Goal: Find specific page/section: Find specific page/section

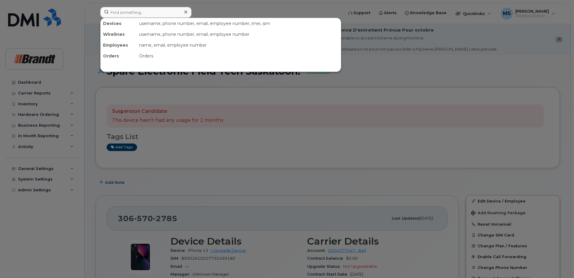
scroll to position [63, 0]
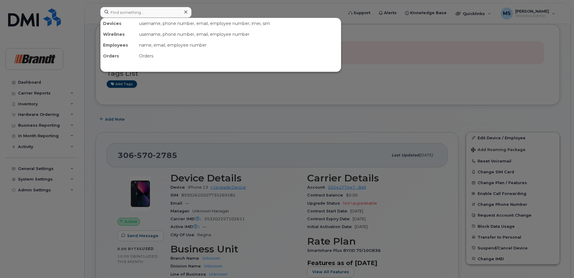
click at [167, 11] on input at bounding box center [145, 12] width 91 height 11
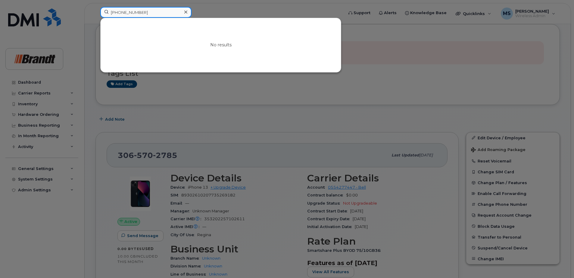
drag, startPoint x: 156, startPoint y: 17, endPoint x: 2, endPoint y: 16, distance: 154.1
click at [95, 16] on div "(587) 783-1606 No results" at bounding box center [219, 13] width 249 height 13
drag, startPoint x: 135, startPoint y: 14, endPoint x: 41, endPoint y: 10, distance: 94.3
click at [95, 10] on div "berk No results" at bounding box center [219, 13] width 249 height 13
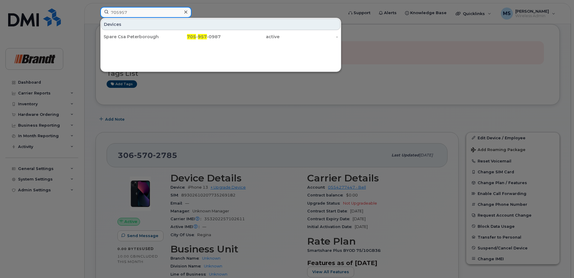
type input "705957"
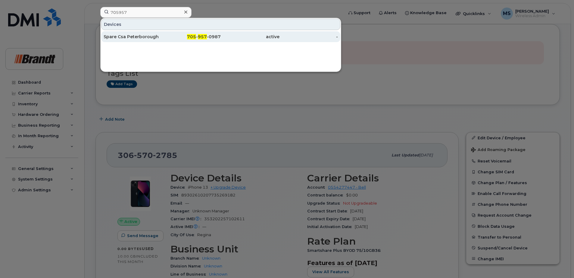
click at [206, 36] on span "957" at bounding box center [202, 36] width 9 height 5
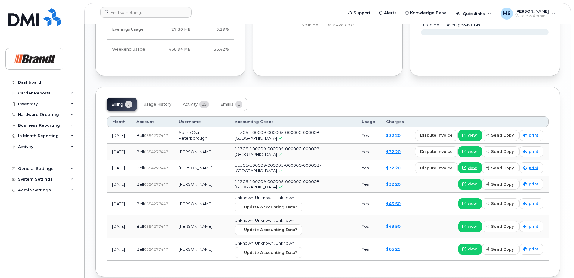
scroll to position [529, 0]
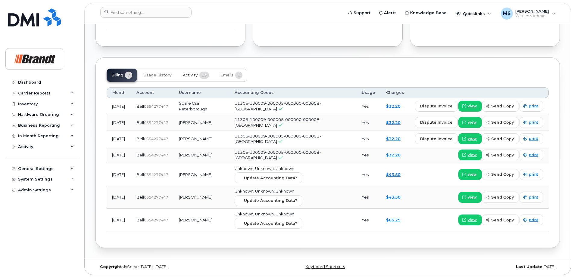
click at [191, 74] on span "Activity" at bounding box center [190, 75] width 15 height 5
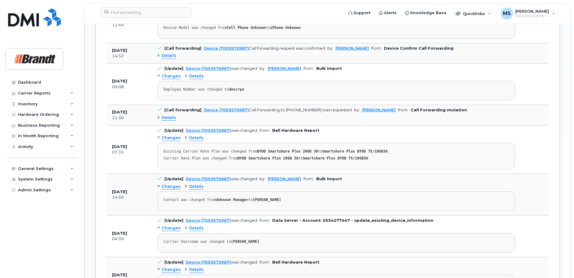
scroll to position [800, 0]
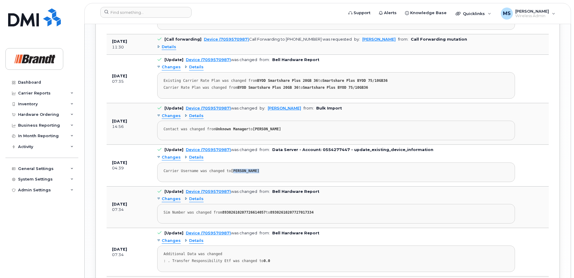
drag, startPoint x: 254, startPoint y: 172, endPoint x: 229, endPoint y: 170, distance: 24.7
click at [231, 170] on strong "RYAN DESCHAMPS" at bounding box center [245, 171] width 28 height 4
drag, startPoint x: 229, startPoint y: 170, endPoint x: 260, endPoint y: 172, distance: 30.7
click at [260, 172] on div "Carrier Username was changed to RYAN DESCHAMPS" at bounding box center [335, 171] width 345 height 5
drag, startPoint x: 257, startPoint y: 171, endPoint x: 226, endPoint y: 171, distance: 31.0
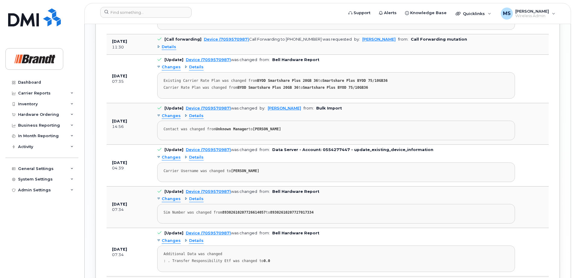
click at [226, 171] on div "Carrier Username was changed to RYAN DESCHAMPS" at bounding box center [335, 171] width 345 height 5
drag, startPoint x: 226, startPoint y: 171, endPoint x: 240, endPoint y: 172, distance: 14.2
copy strong "RYAN DESCHAMPS"
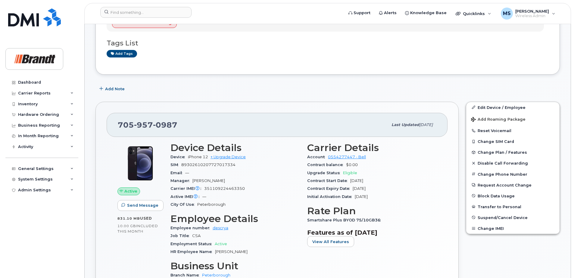
scroll to position [47, 0]
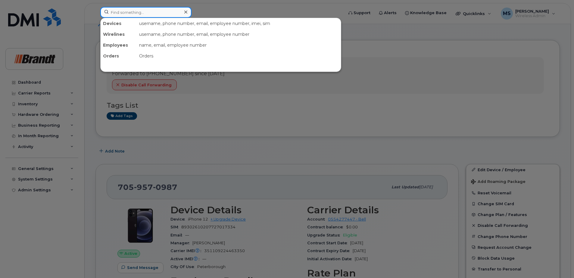
click at [162, 15] on input at bounding box center [145, 12] width 91 height 11
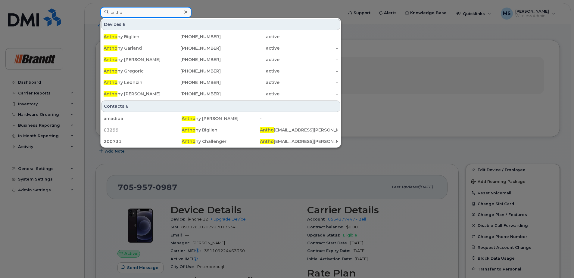
click at [145, 15] on input "antho" at bounding box center [145, 12] width 91 height 11
drag, startPoint x: 109, startPoint y: 14, endPoint x: -85, endPoint y: 21, distance: 194.6
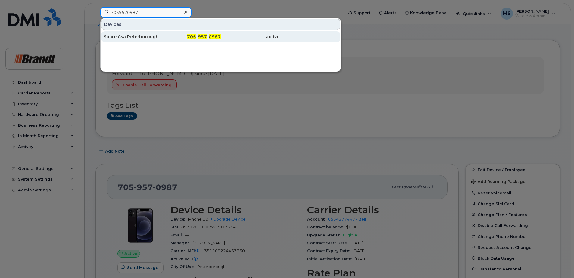
type input "7059570987"
click at [229, 37] on div "active" at bounding box center [250, 37] width 59 height 6
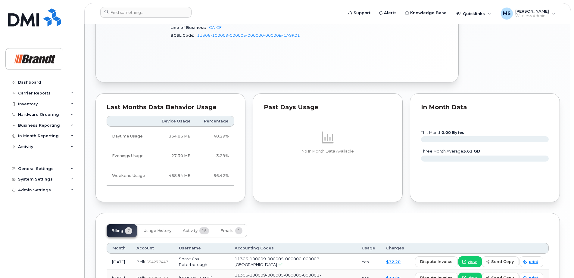
scroll to position [421, 0]
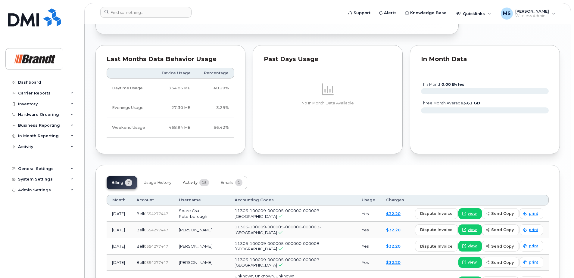
click at [193, 182] on span "Activity" at bounding box center [190, 182] width 15 height 5
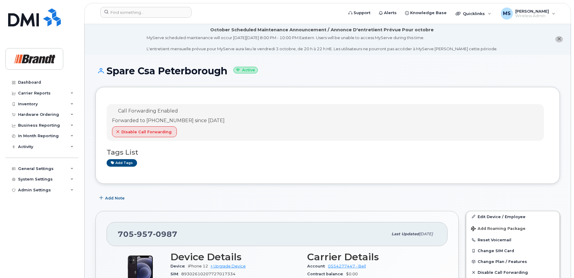
scroll to position [0, 0]
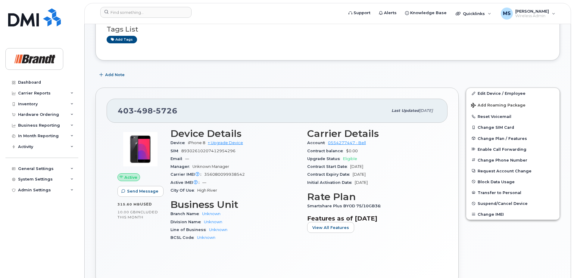
scroll to position [181, 0]
